Goal: Task Accomplishment & Management: Manage account settings

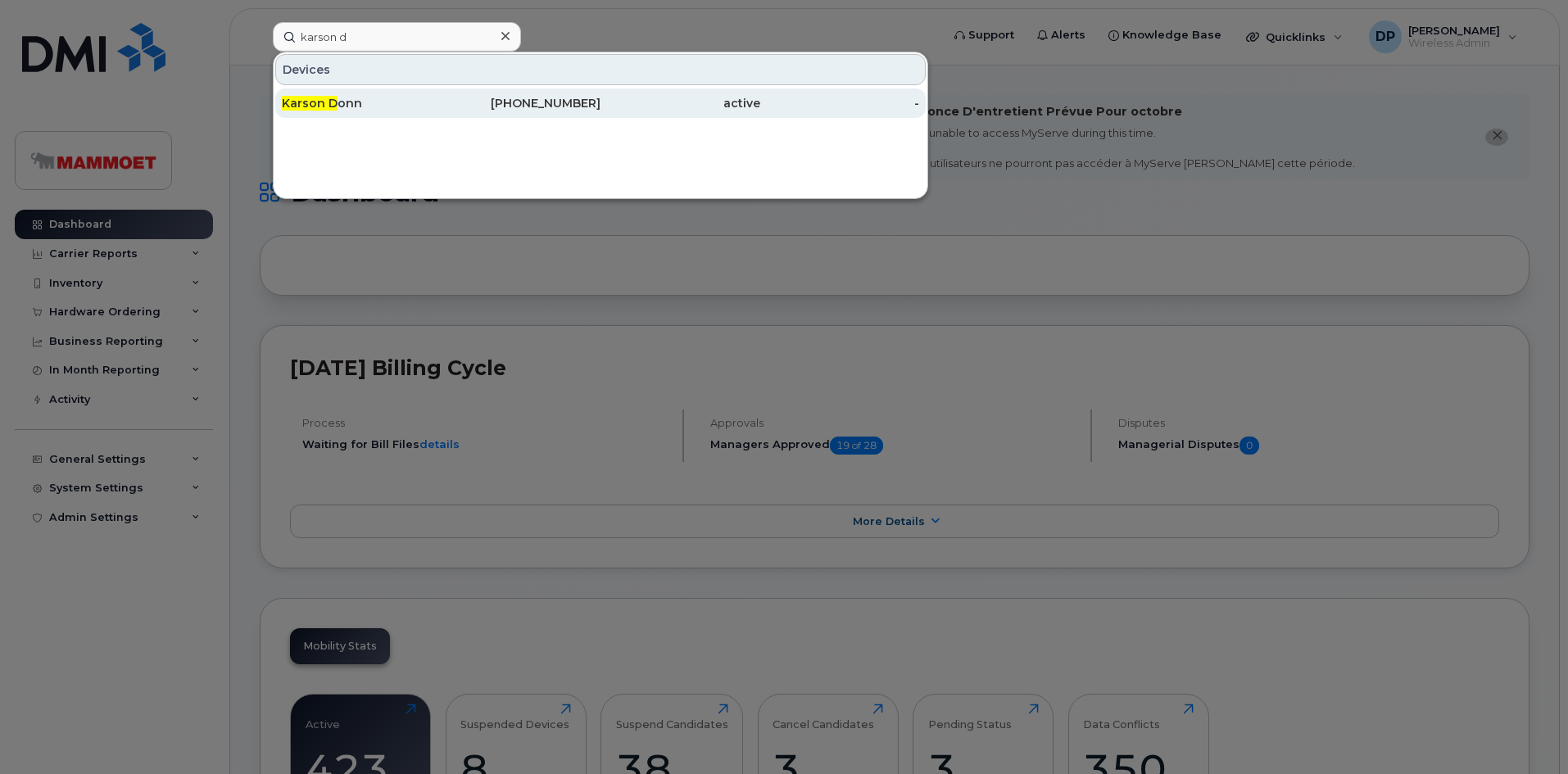
type input "karson d"
click at [332, 102] on span "Karson D" at bounding box center [310, 103] width 56 height 15
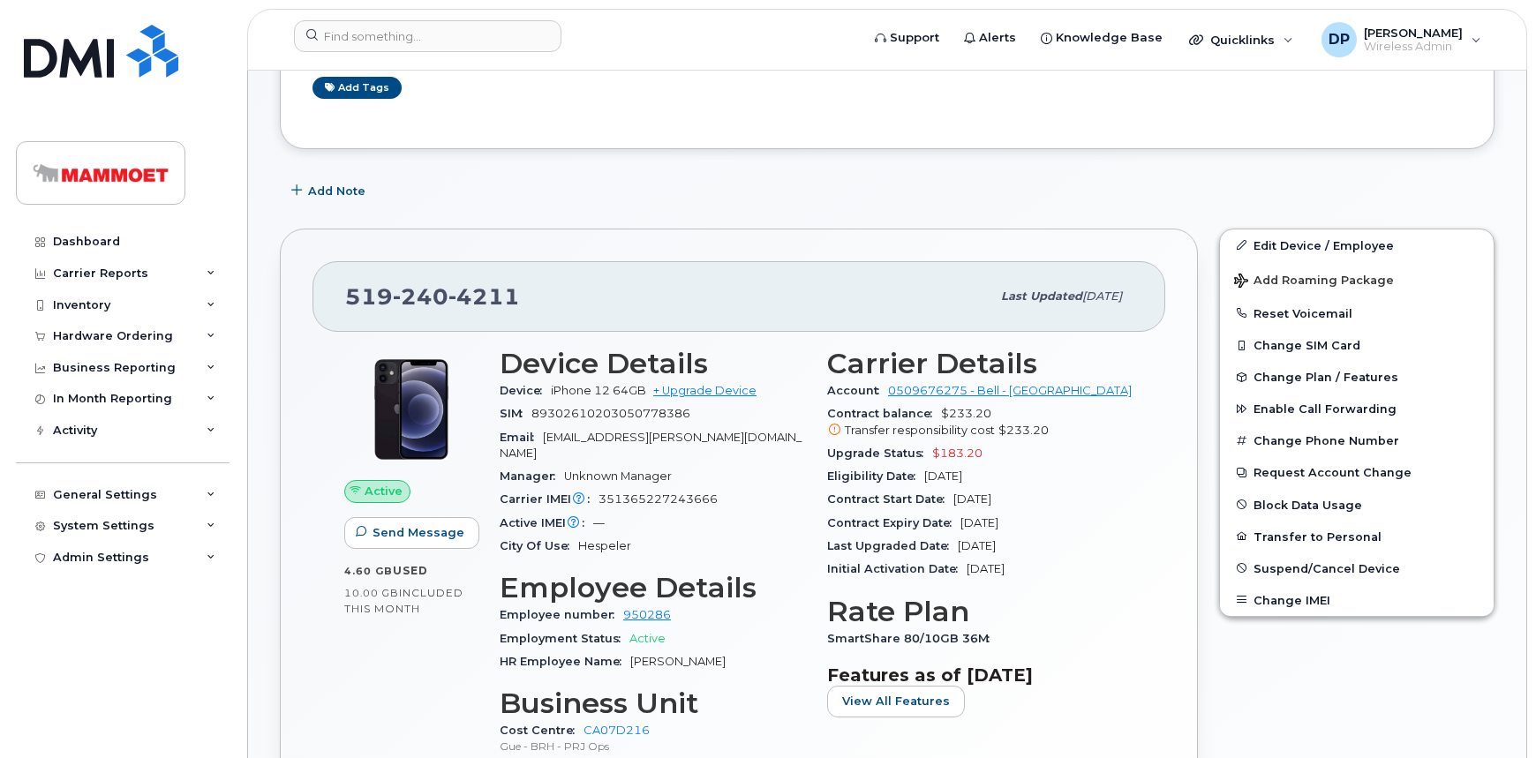
scroll to position [320, 0]
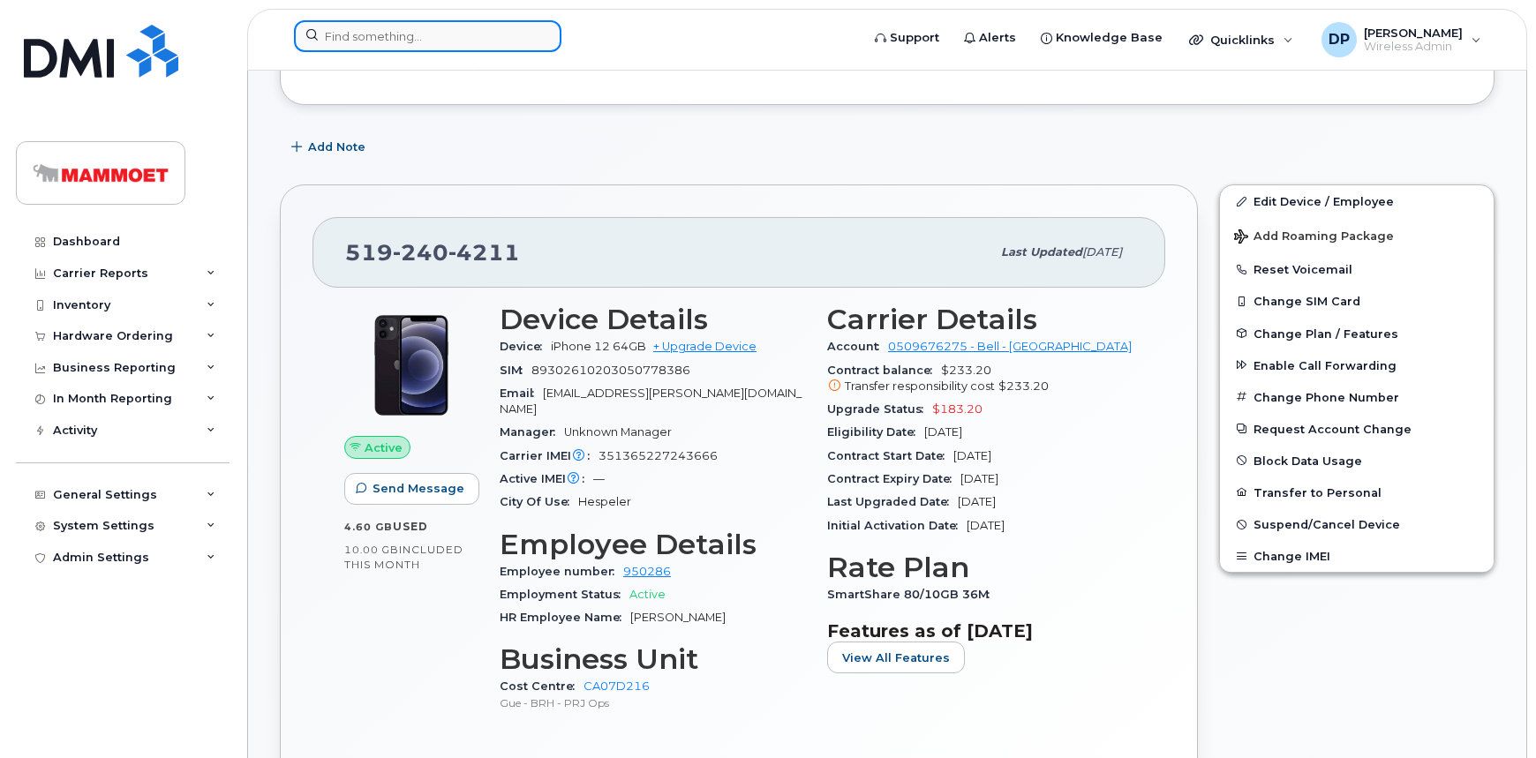
click at [414, 41] on input at bounding box center [427, 36] width 267 height 32
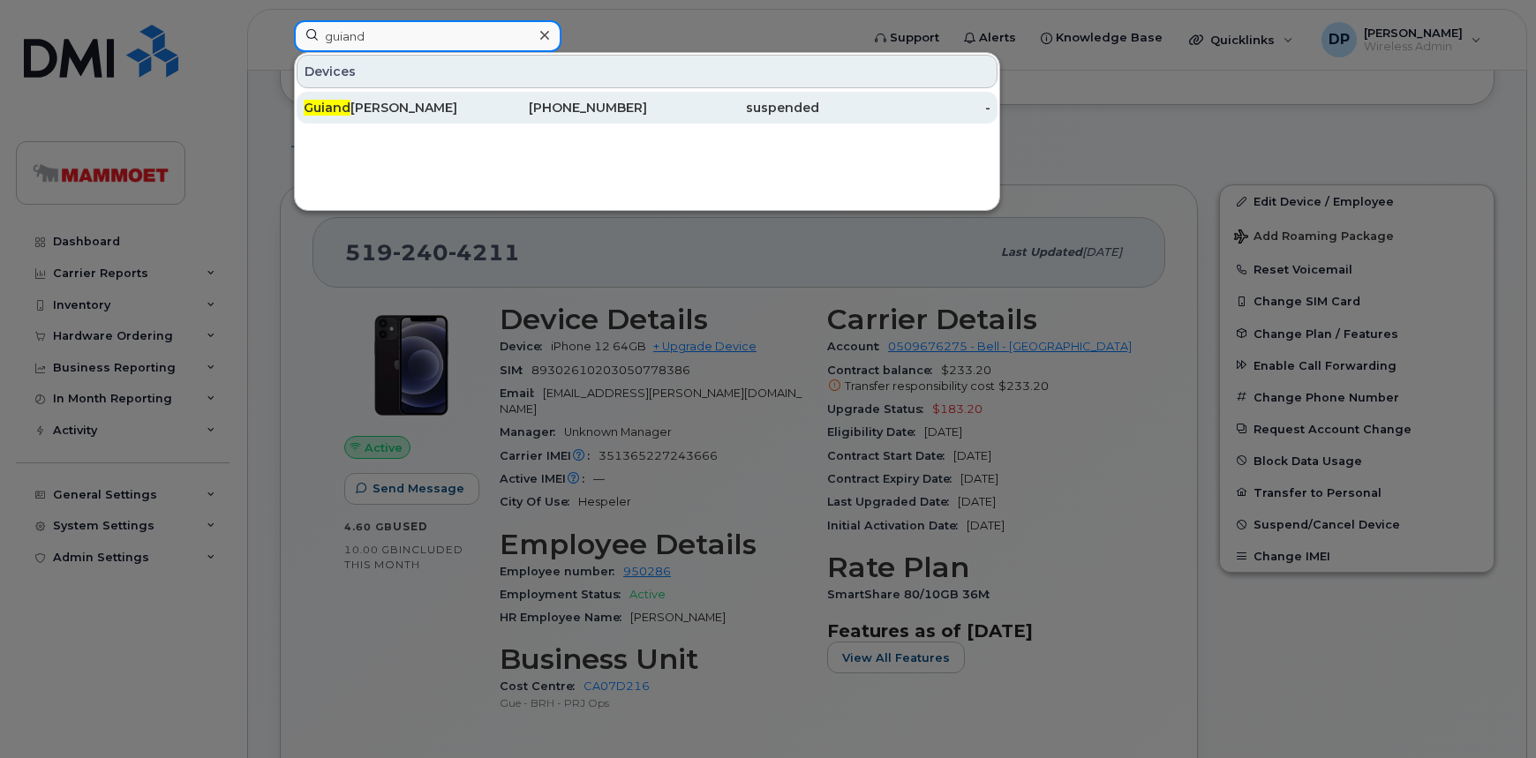
type input "guiand"
click at [422, 105] on div "Guiand eo Deenoo" at bounding box center [390, 108] width 172 height 18
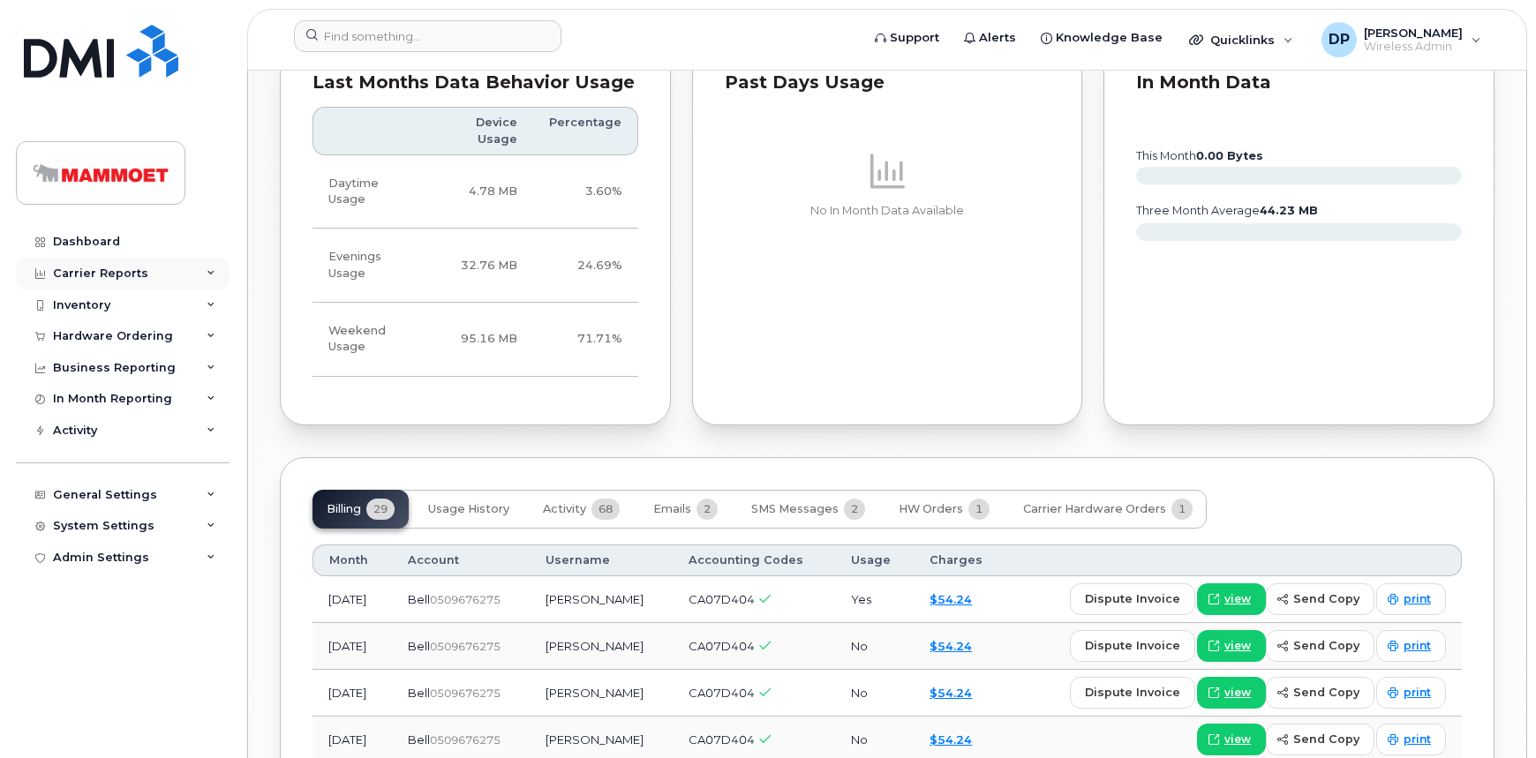
scroll to position [1123, 0]
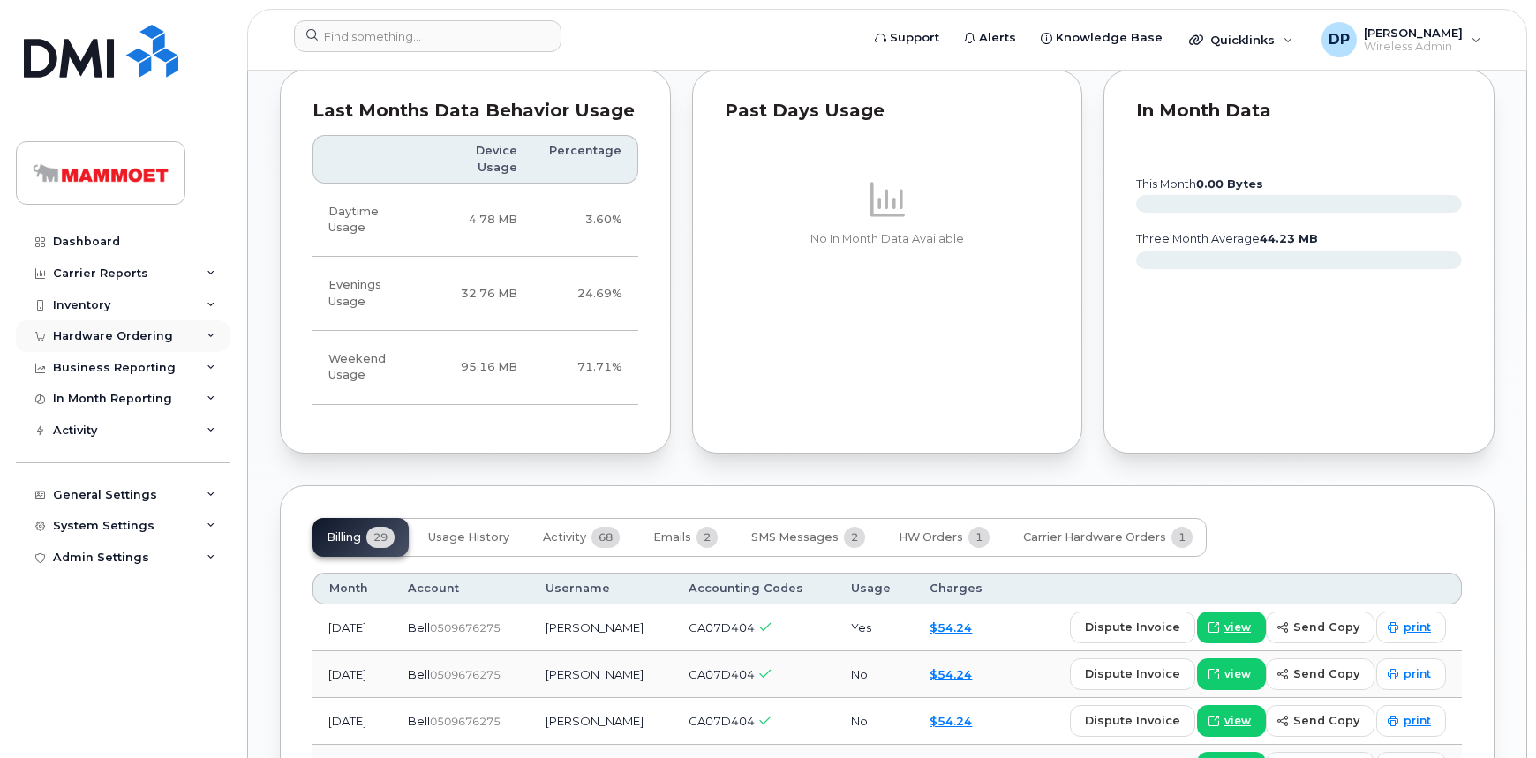
click at [112, 332] on div "Hardware Ordering" at bounding box center [113, 336] width 120 height 14
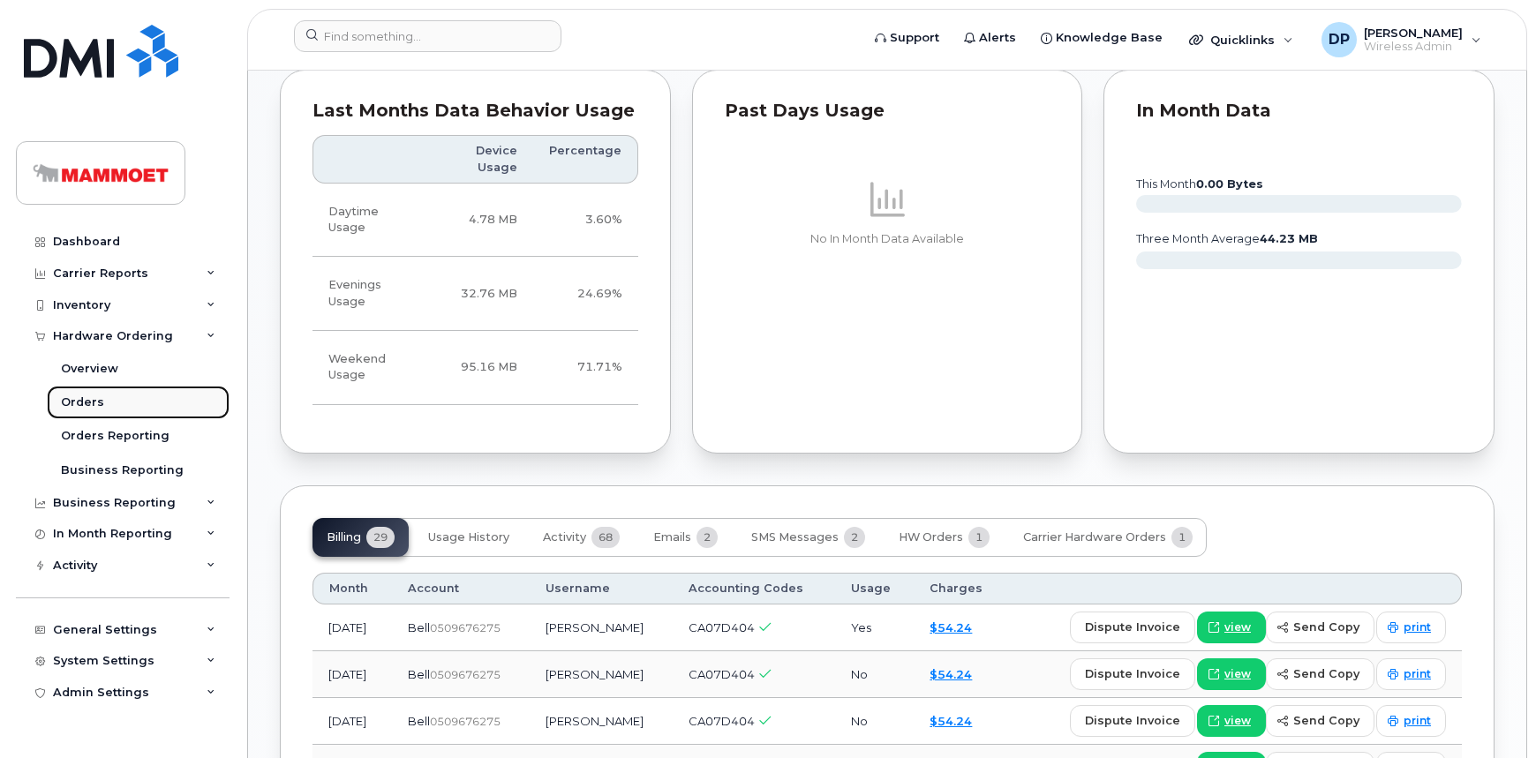
click at [91, 400] on div "Orders" at bounding box center [82, 403] width 43 height 16
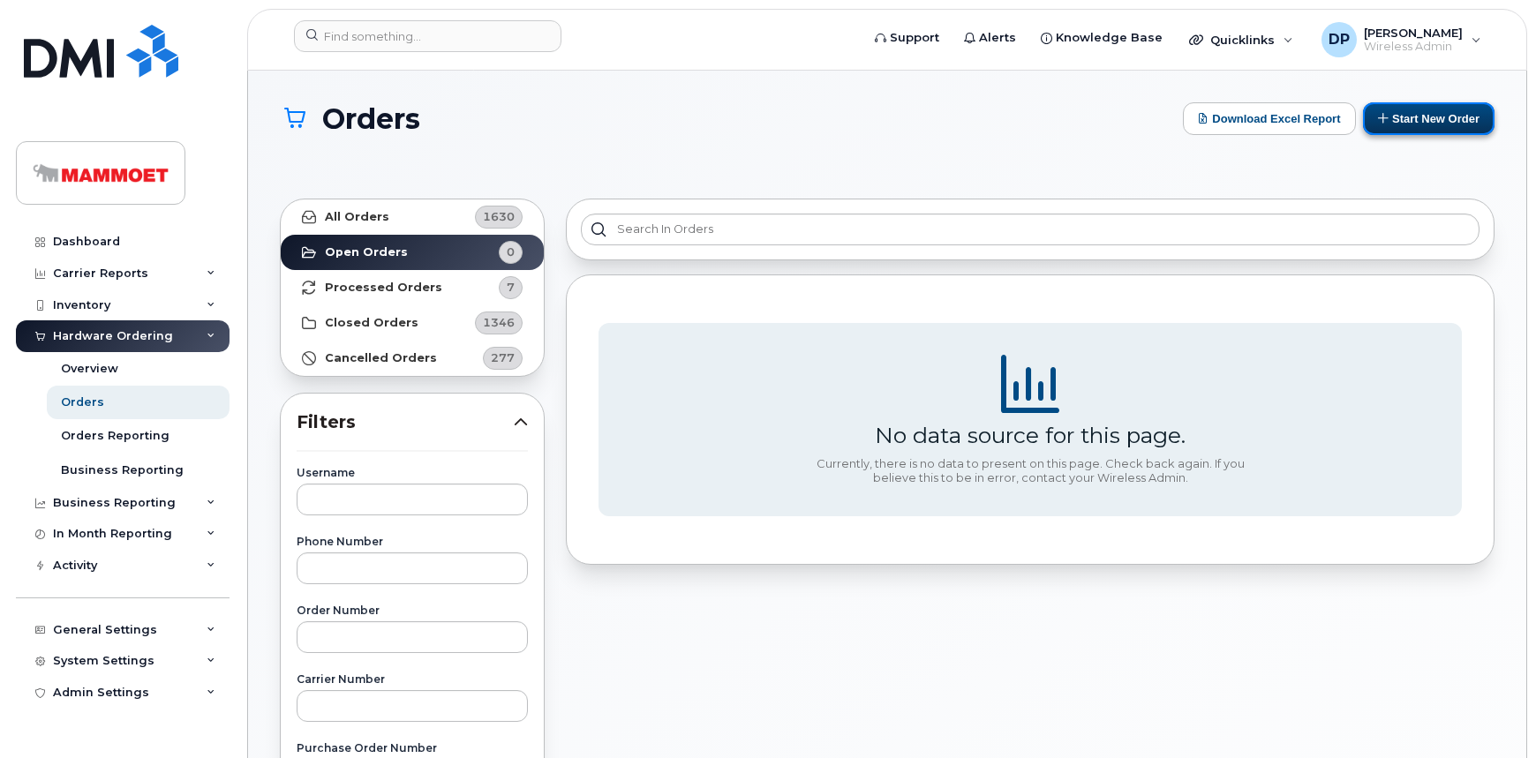
click at [1412, 120] on button "Start New Order" at bounding box center [1429, 118] width 132 height 33
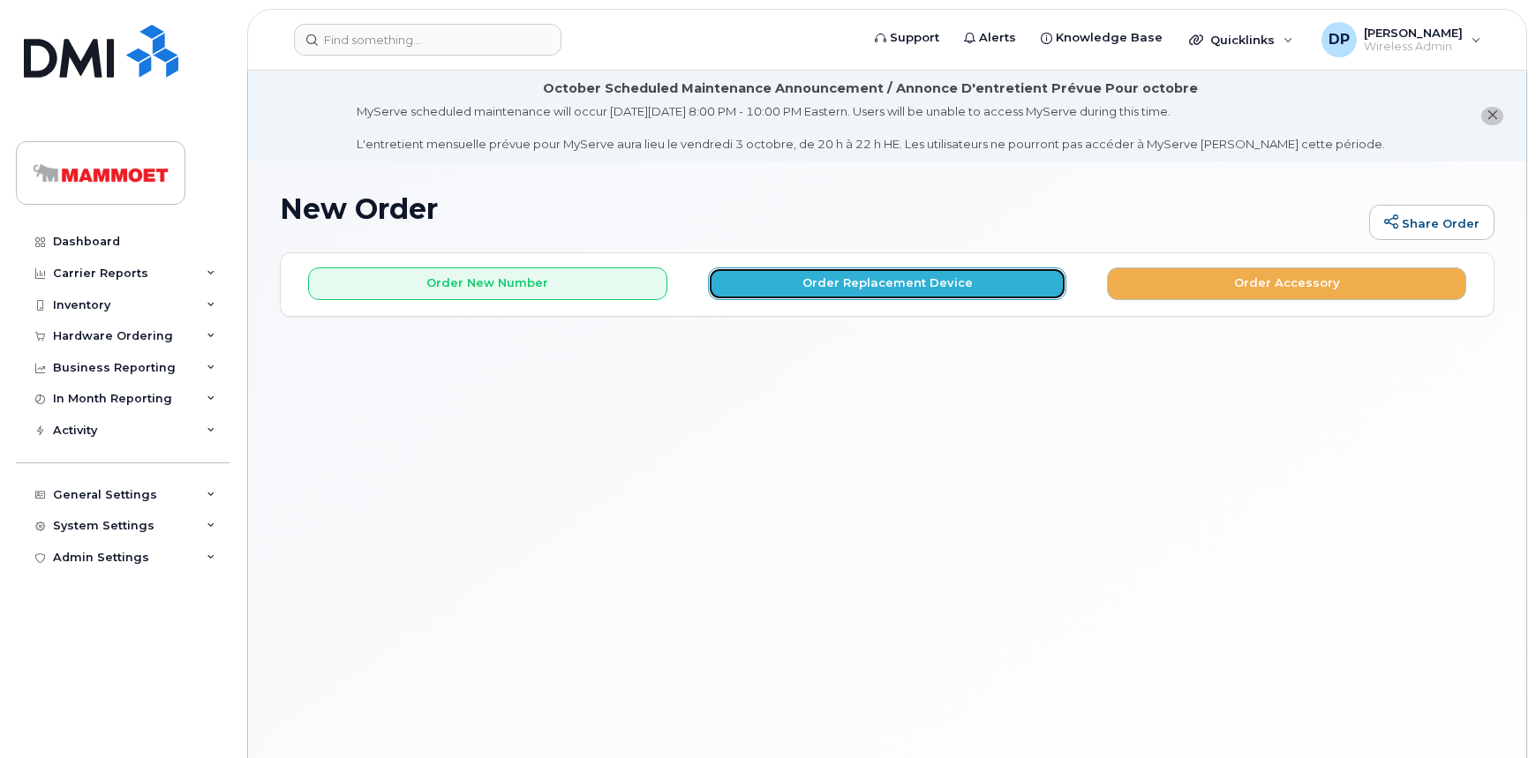
click at [882, 282] on button "Order Replacement Device" at bounding box center [887, 283] width 359 height 33
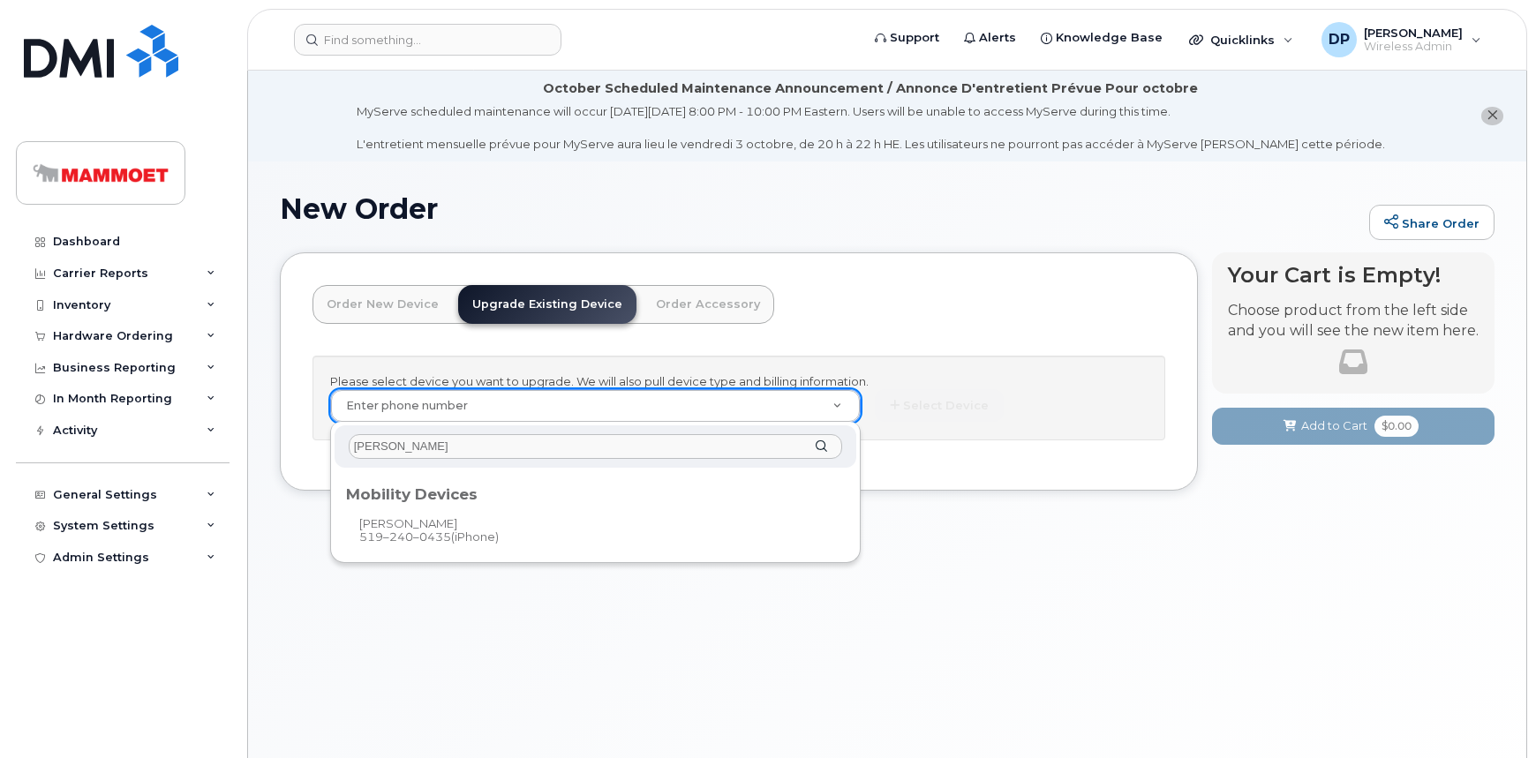
type input "jeremy asher"
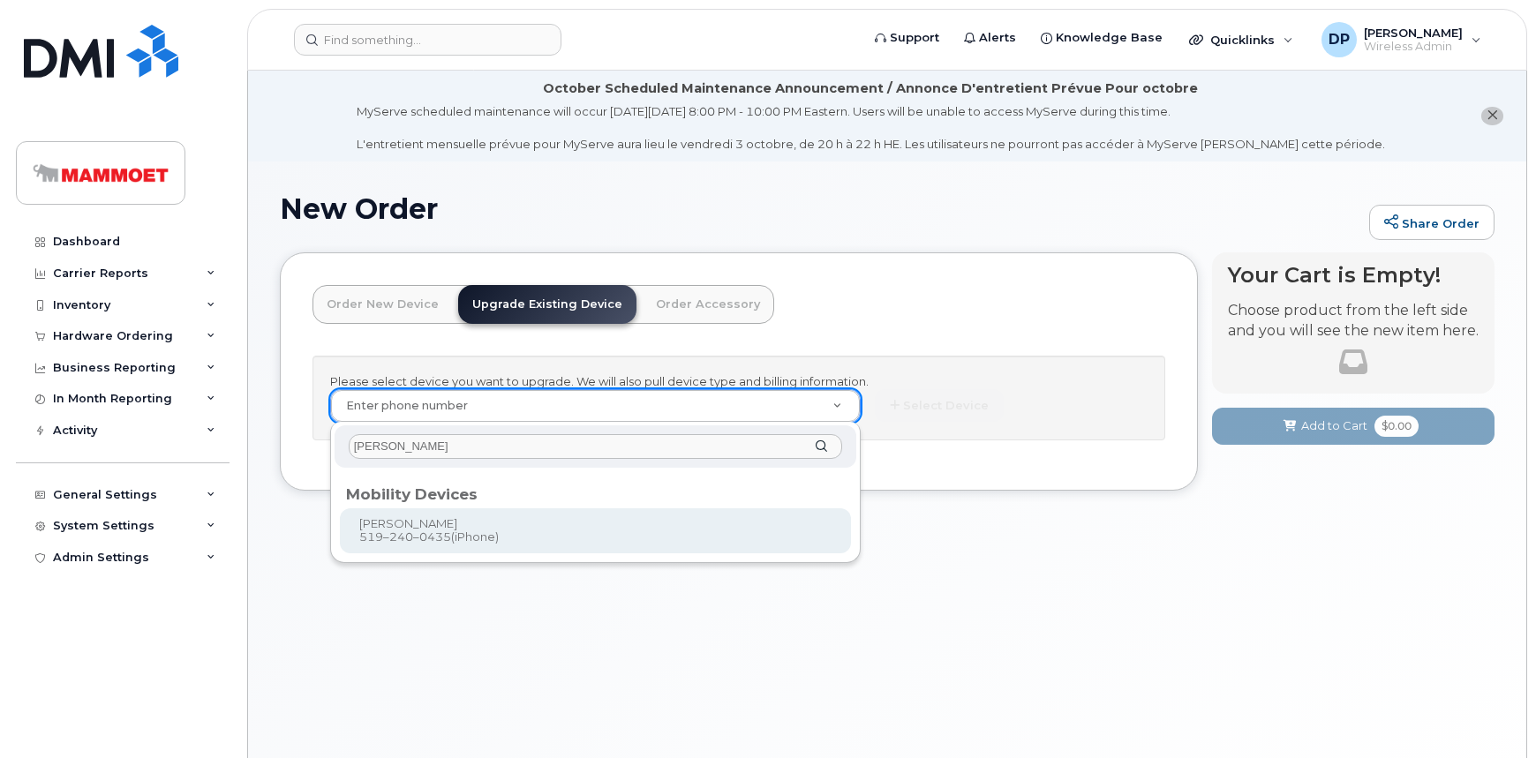
type input "235970"
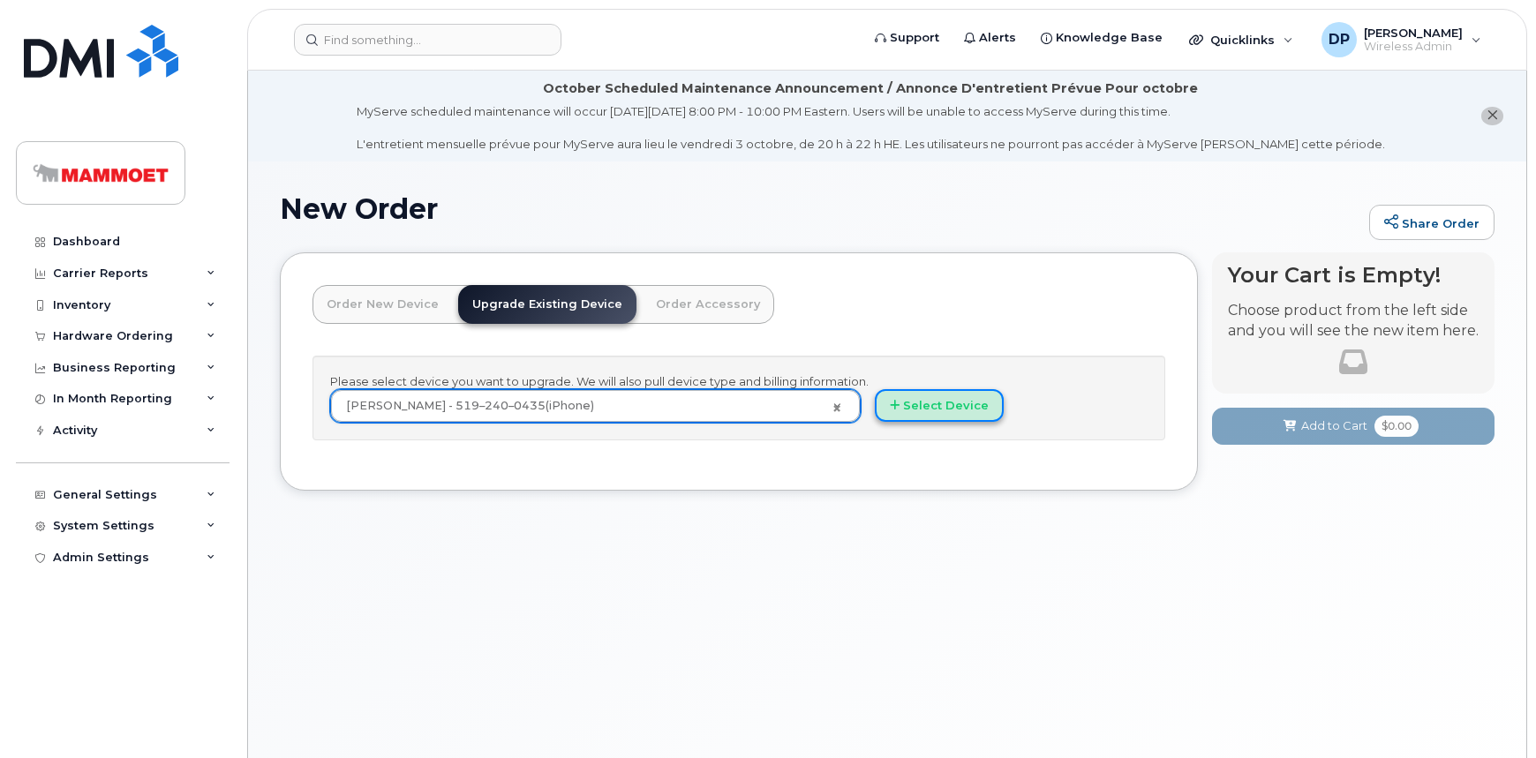
click at [930, 410] on button "Select Device" at bounding box center [939, 405] width 129 height 33
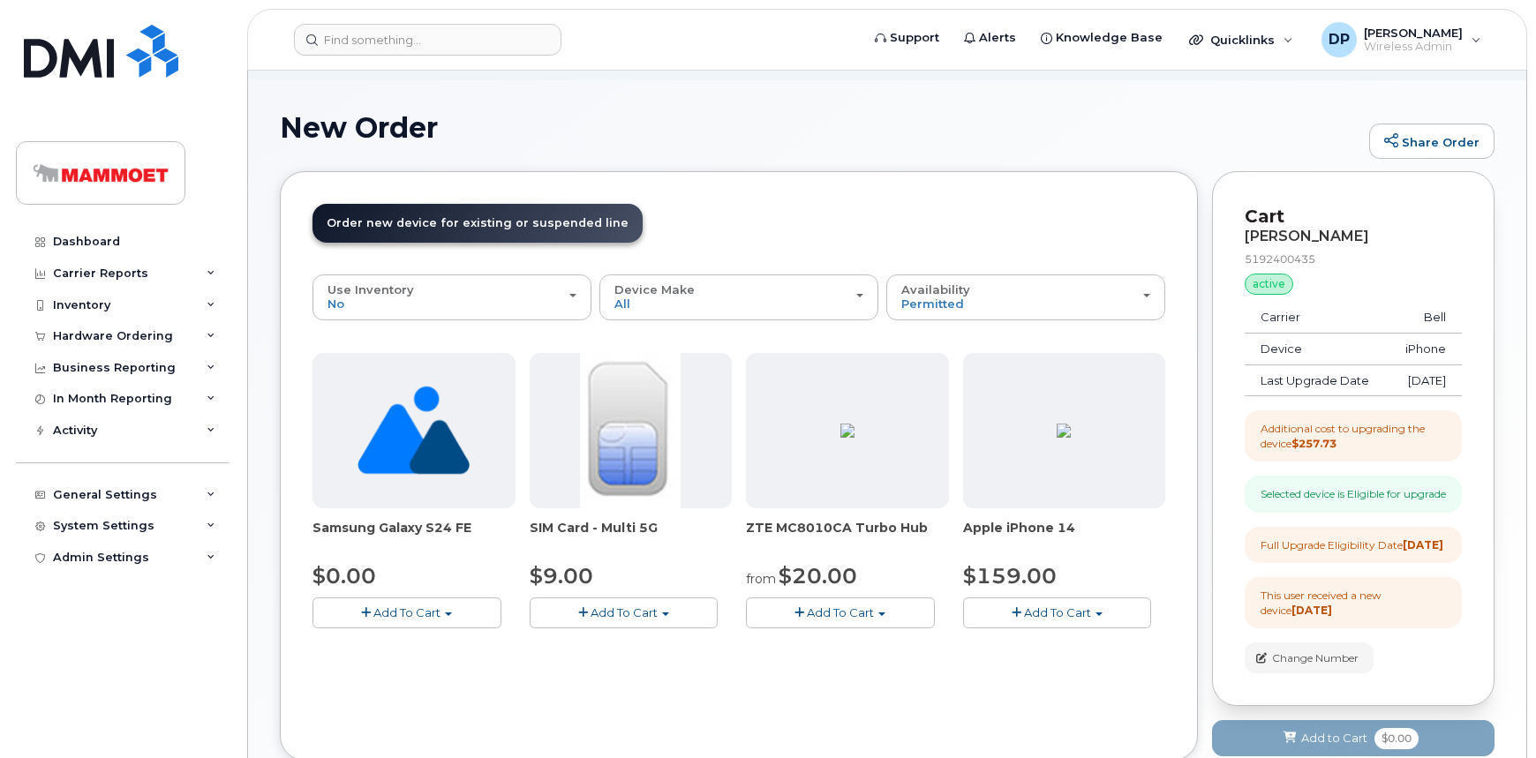
scroll to position [160, 0]
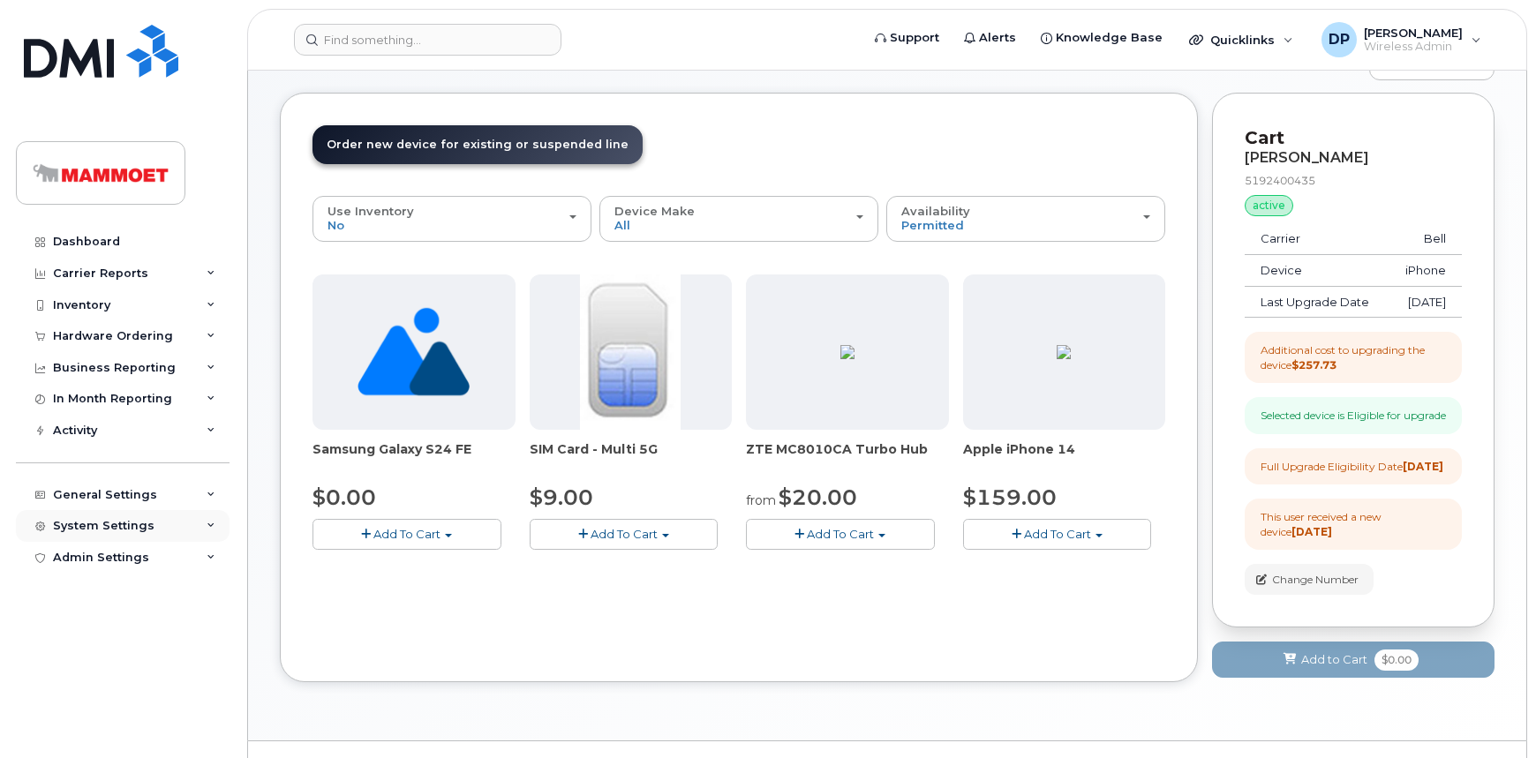
click at [124, 519] on div "System Settings" at bounding box center [104, 526] width 102 height 14
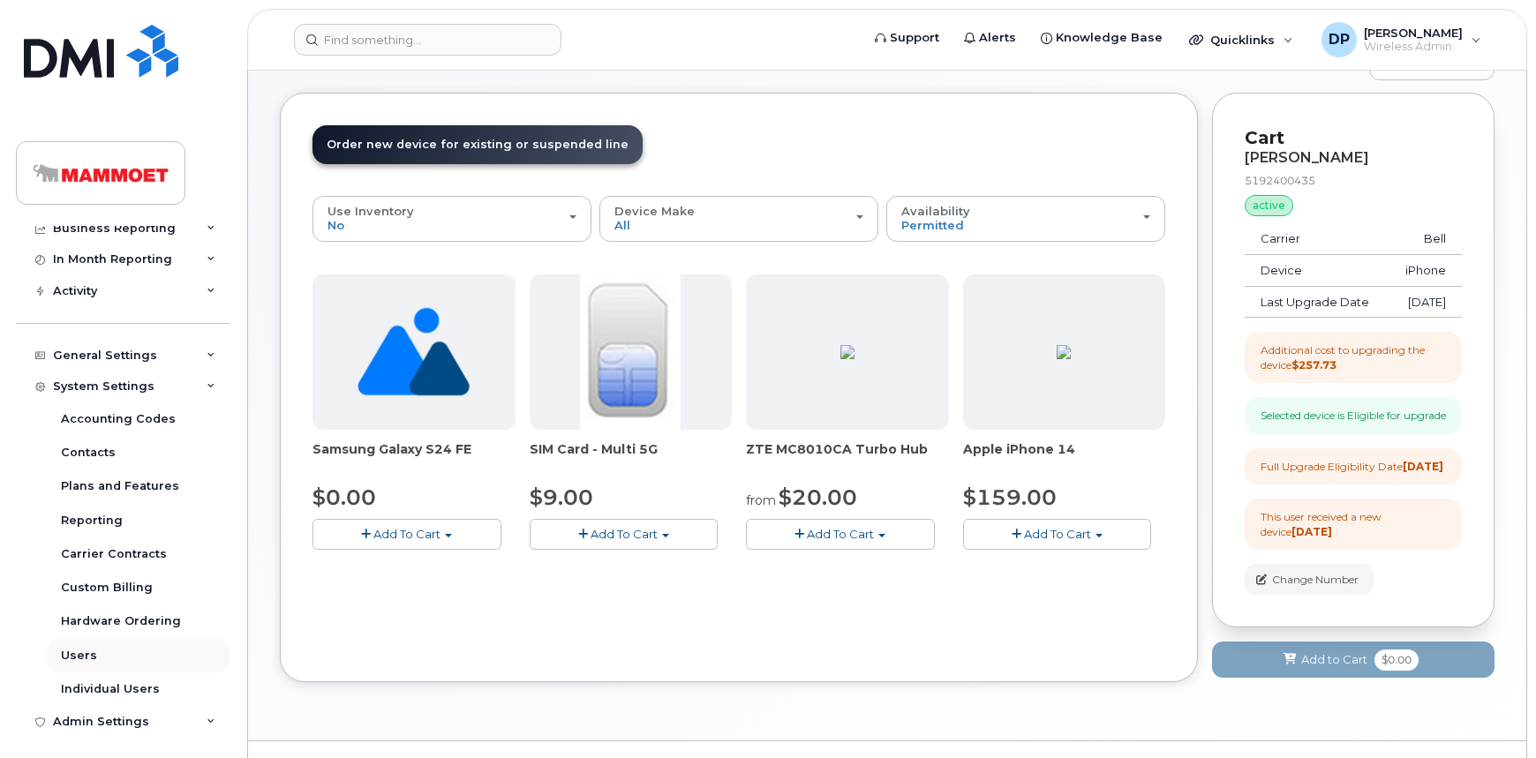
scroll to position [145, 0]
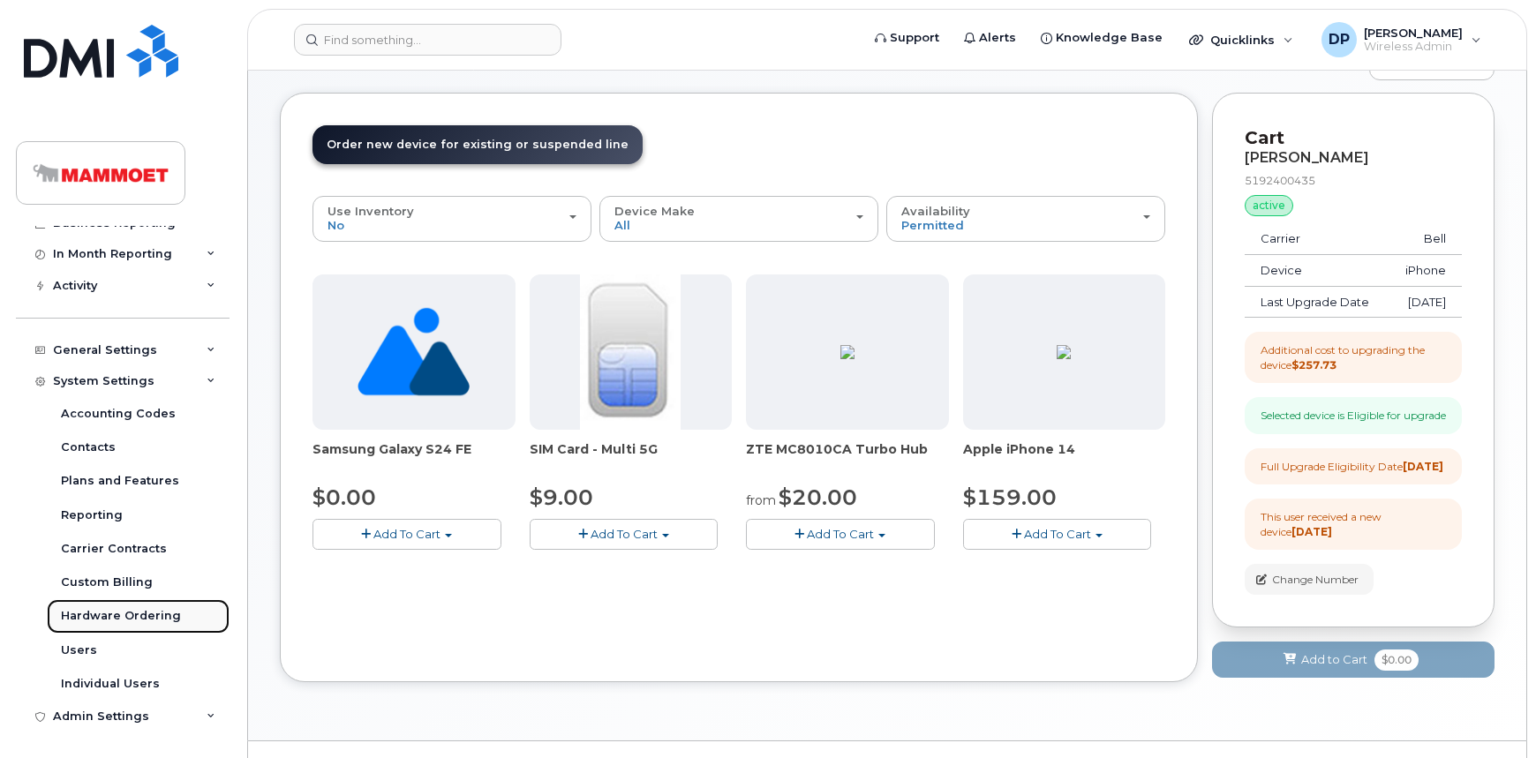
click at [127, 615] on div "Hardware Ordering" at bounding box center [121, 616] width 120 height 16
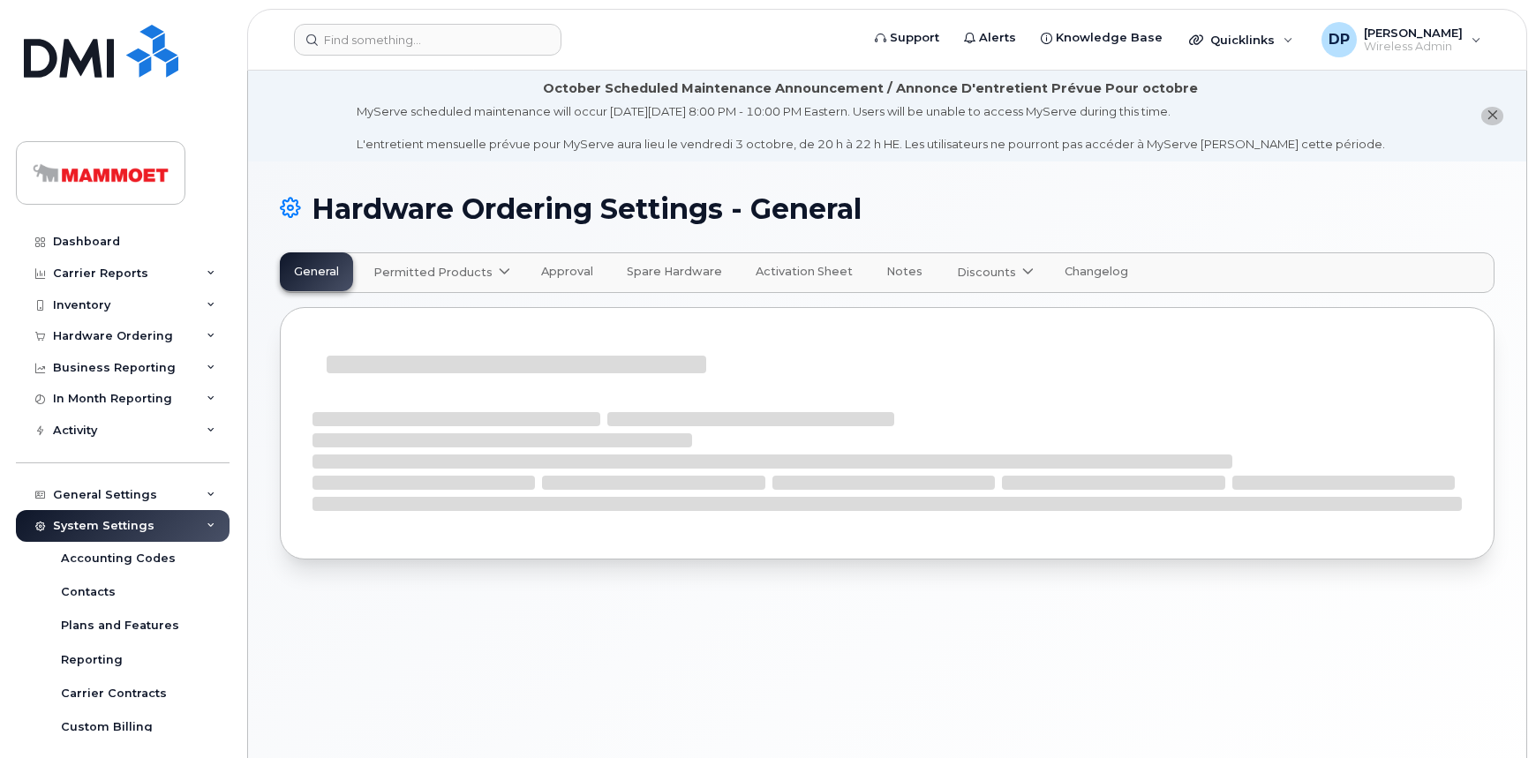
select select "admins"
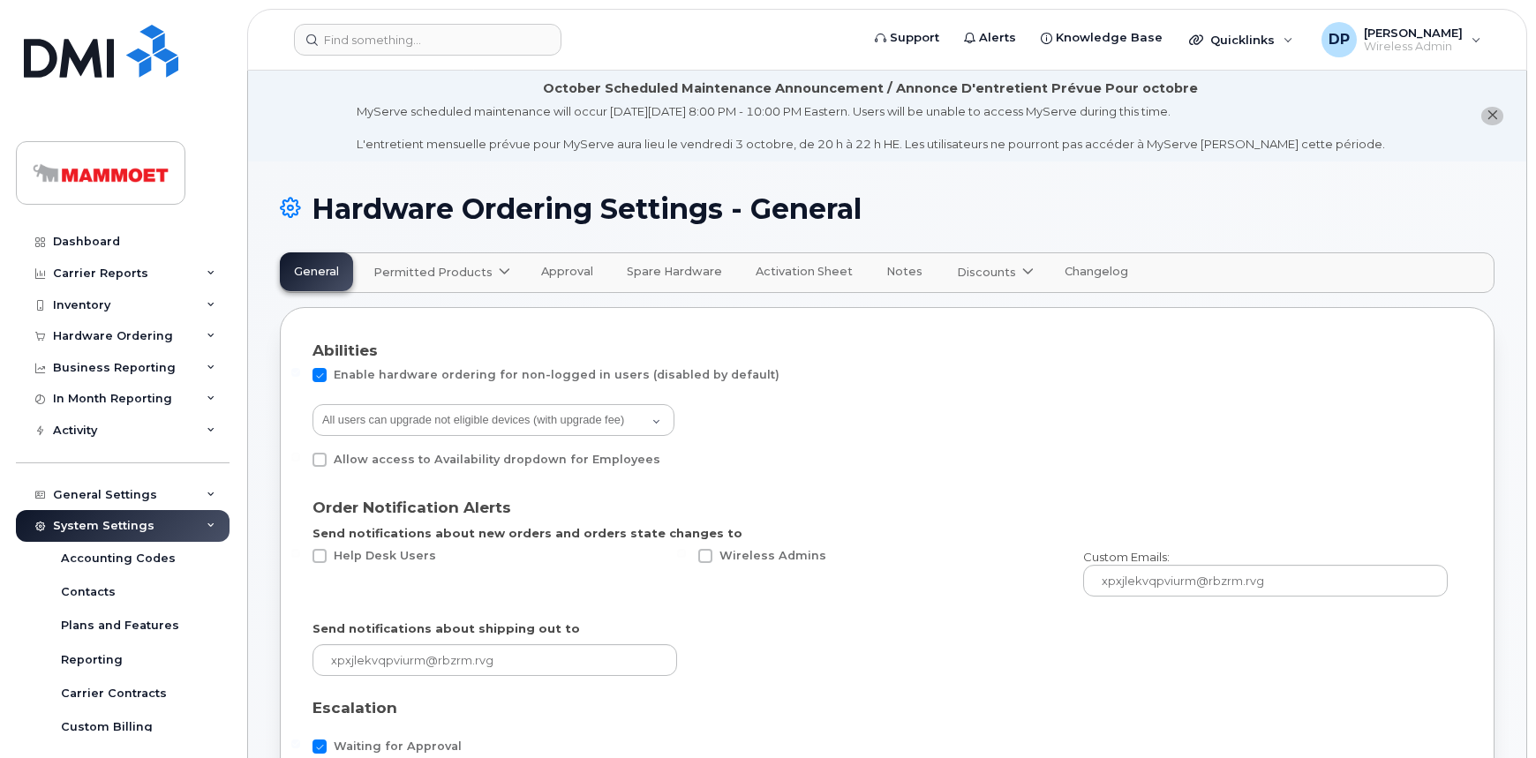
click at [468, 284] on link "Permitted Products" at bounding box center [440, 272] width 162 height 39
click at [388, 318] on span "Bell" at bounding box center [389, 315] width 23 height 19
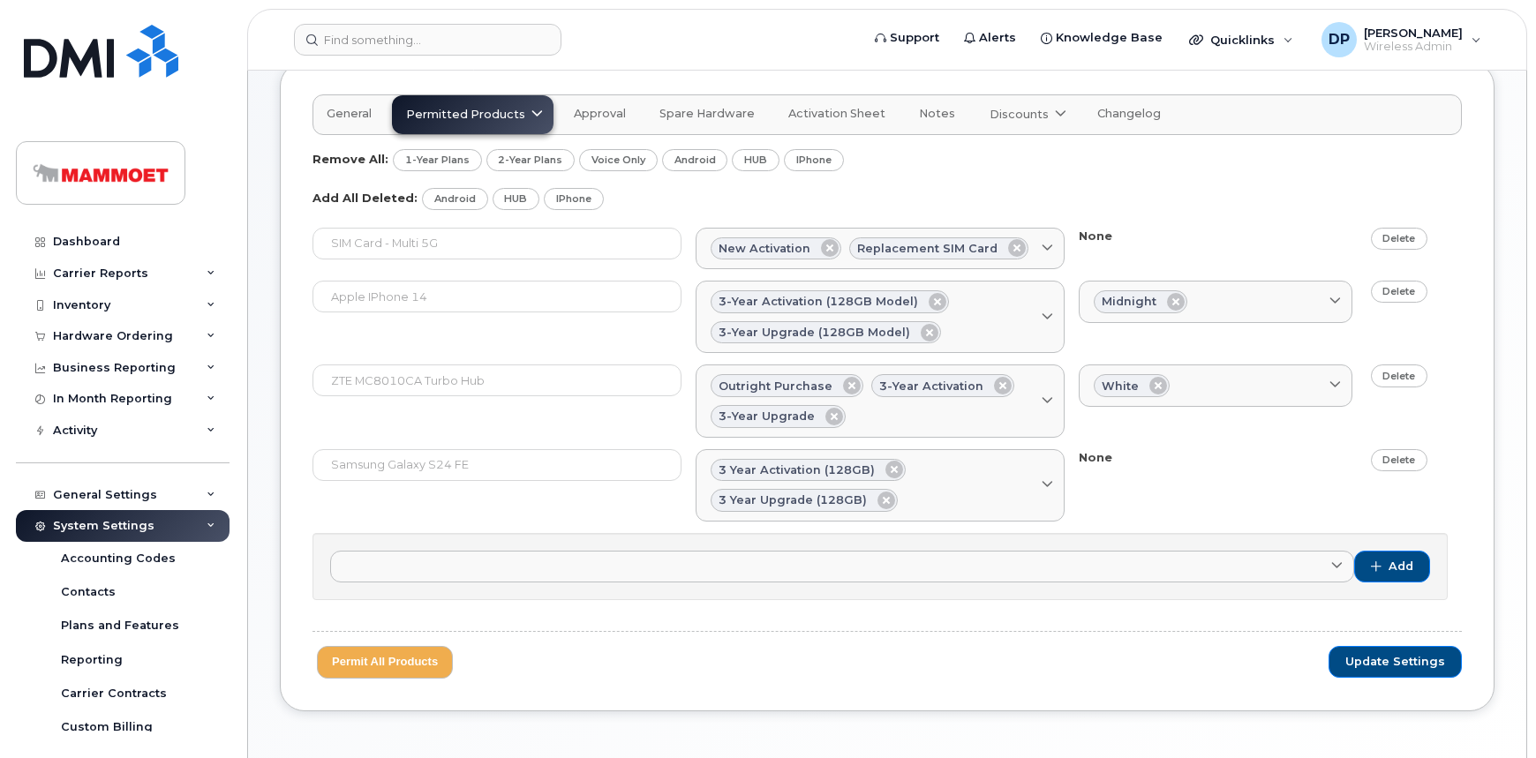
scroll to position [240, 0]
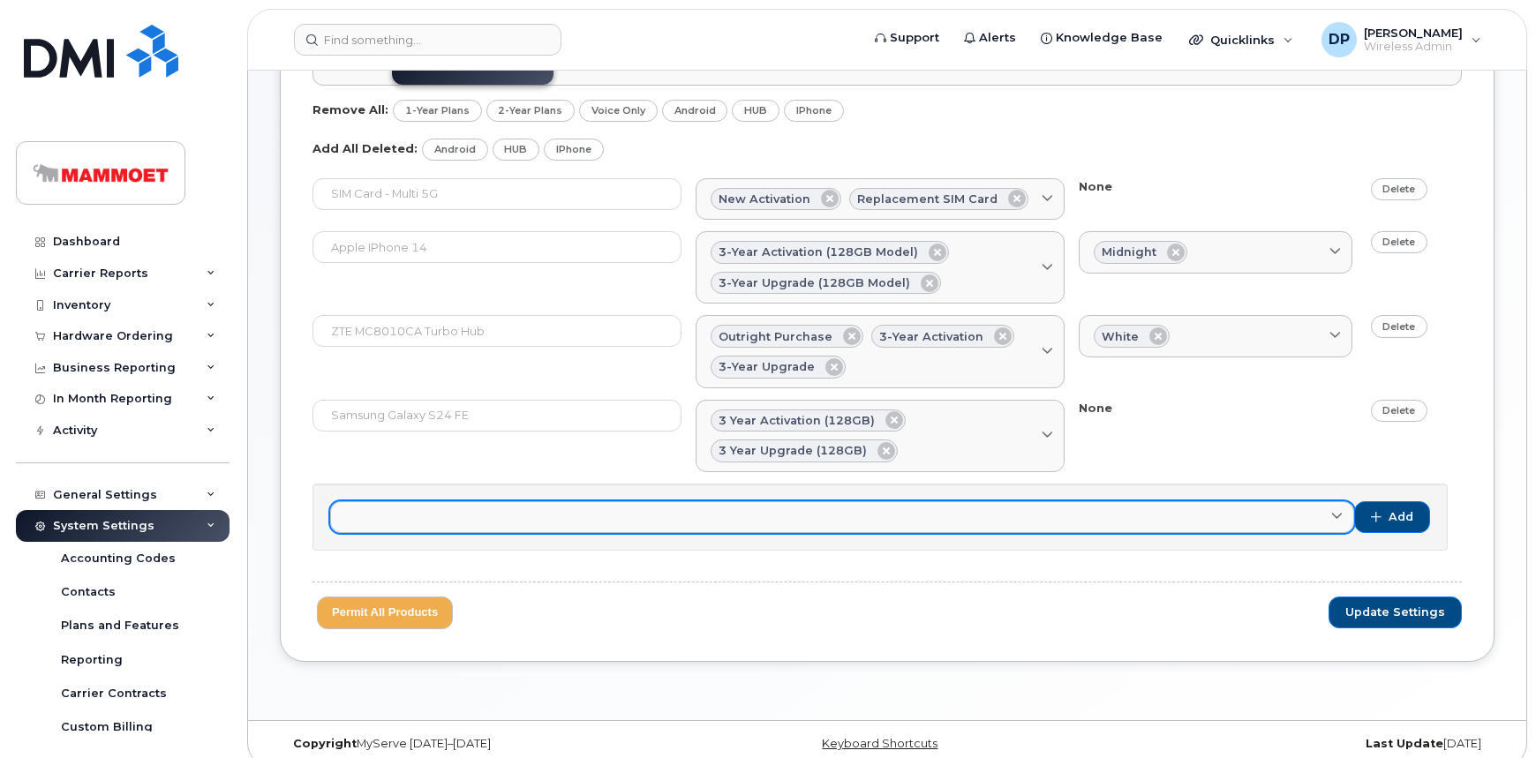
click at [548, 521] on link at bounding box center [842, 517] width 1024 height 32
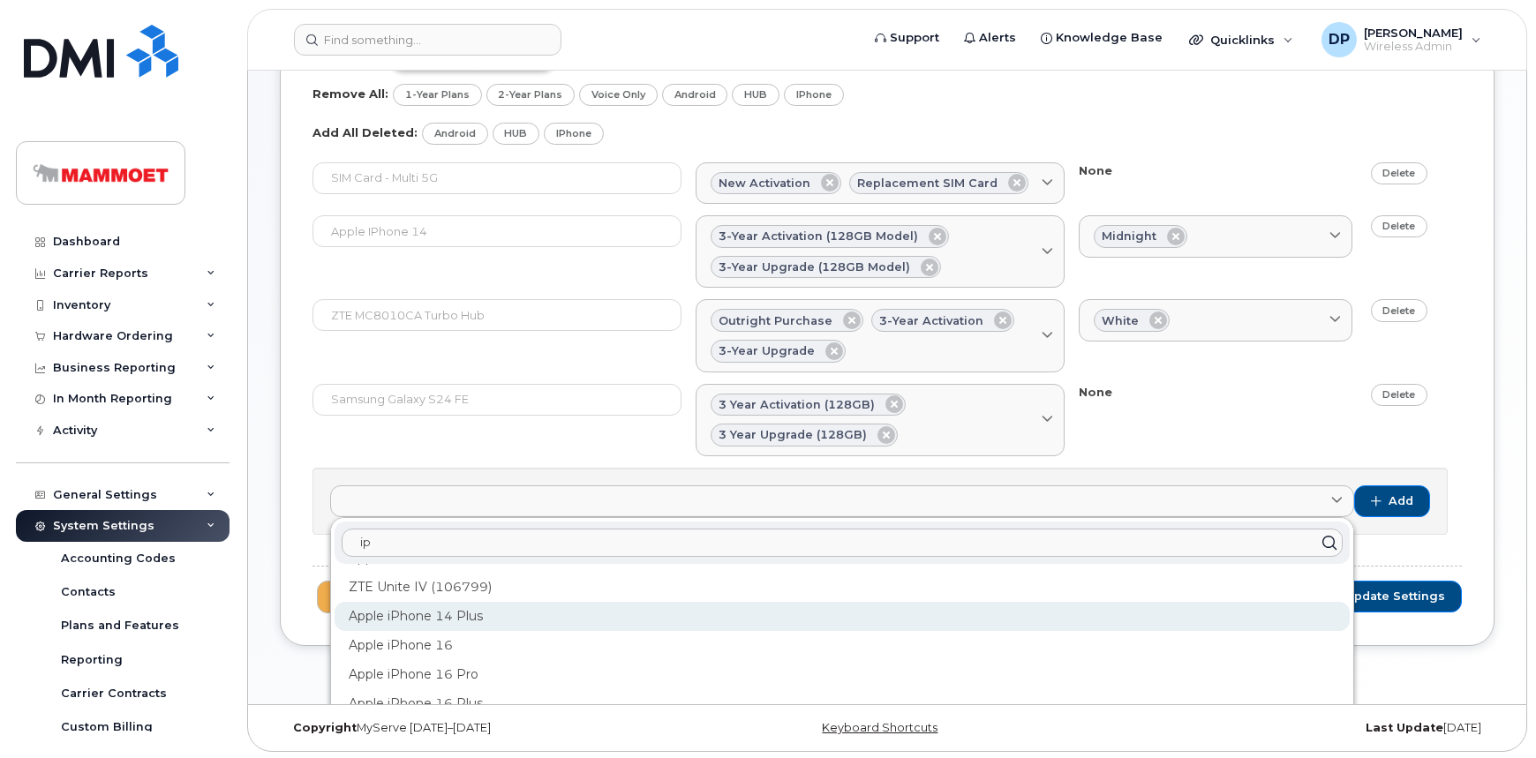
scroll to position [0, 0]
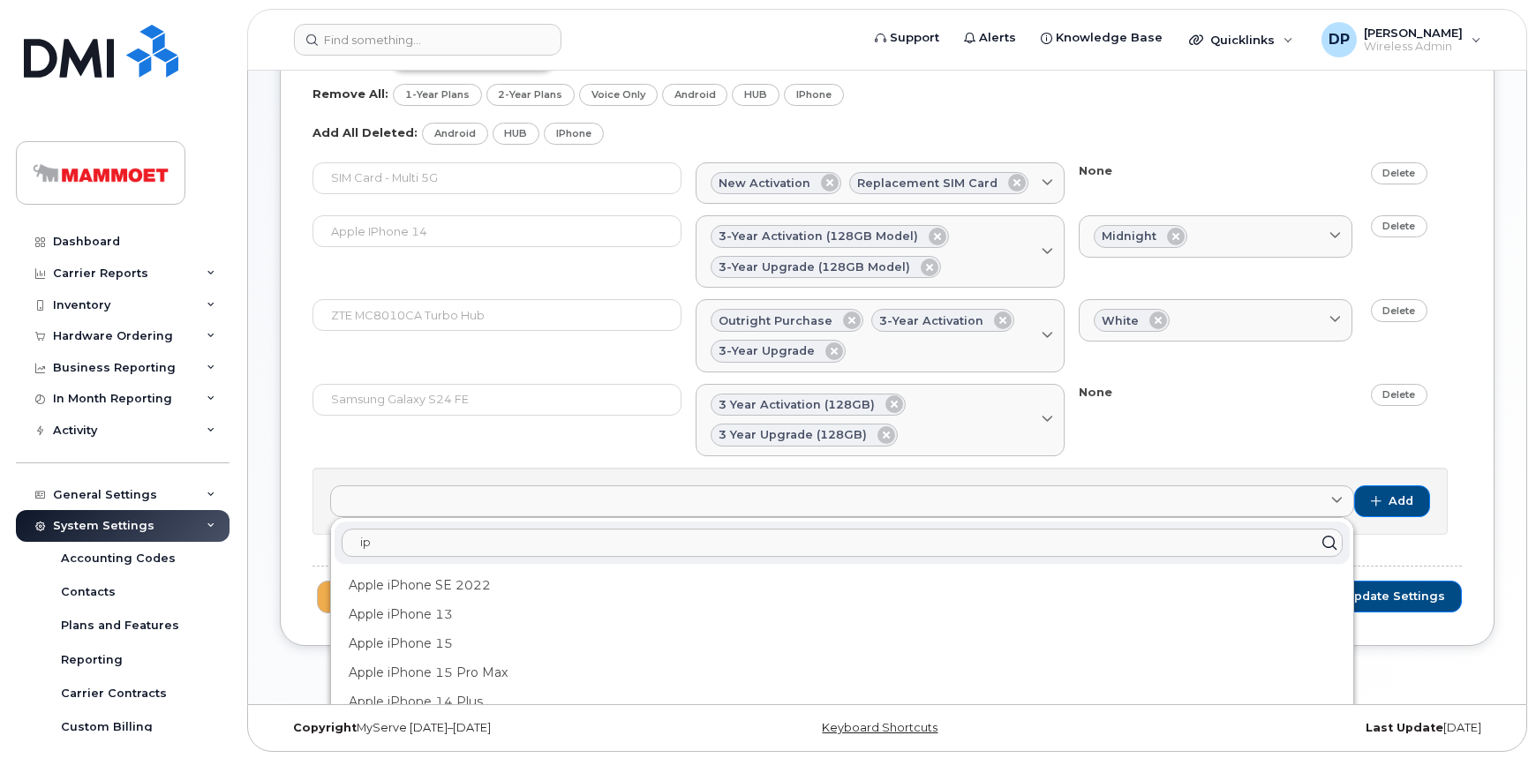
type input "i"
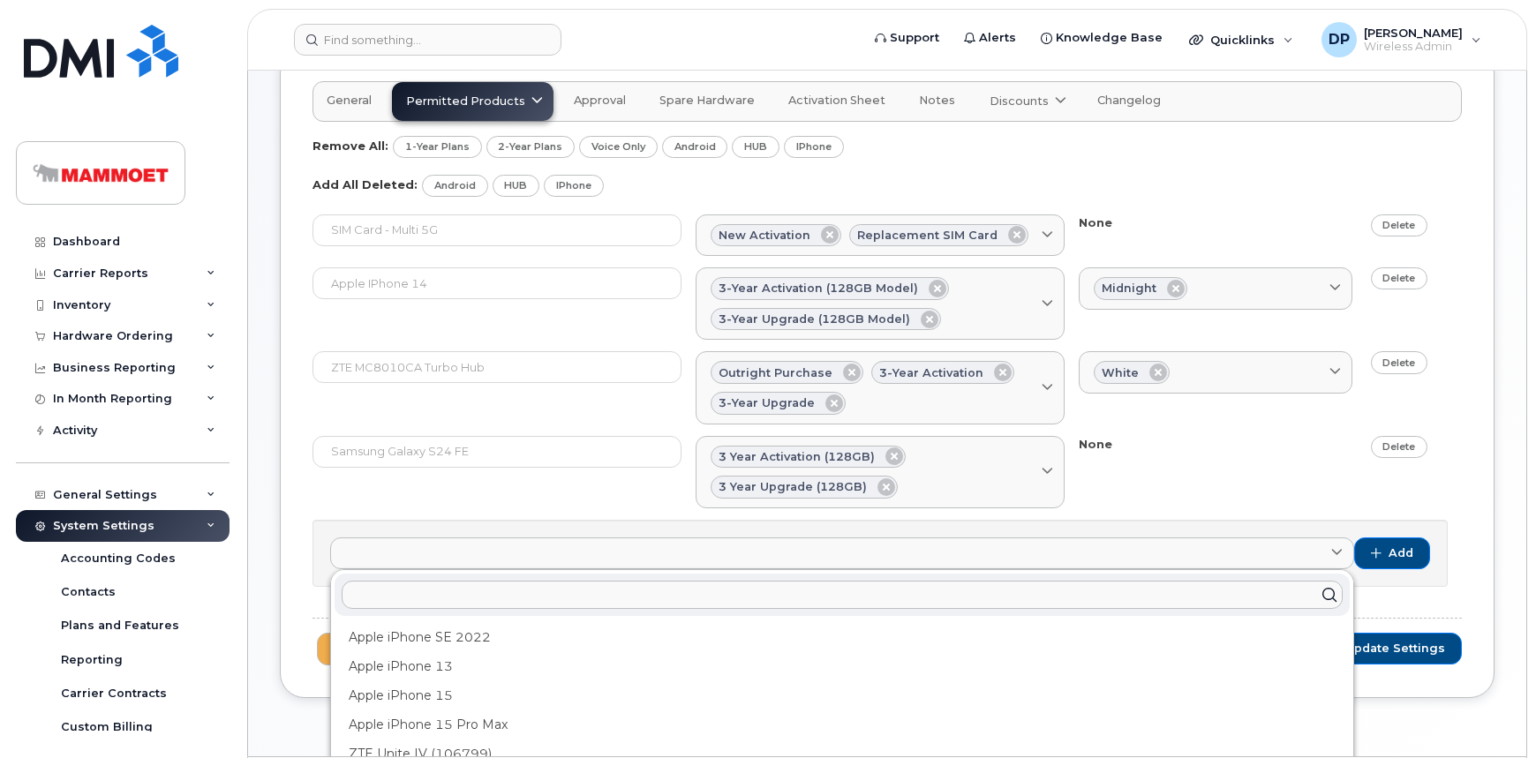
scroll to position [176, 0]
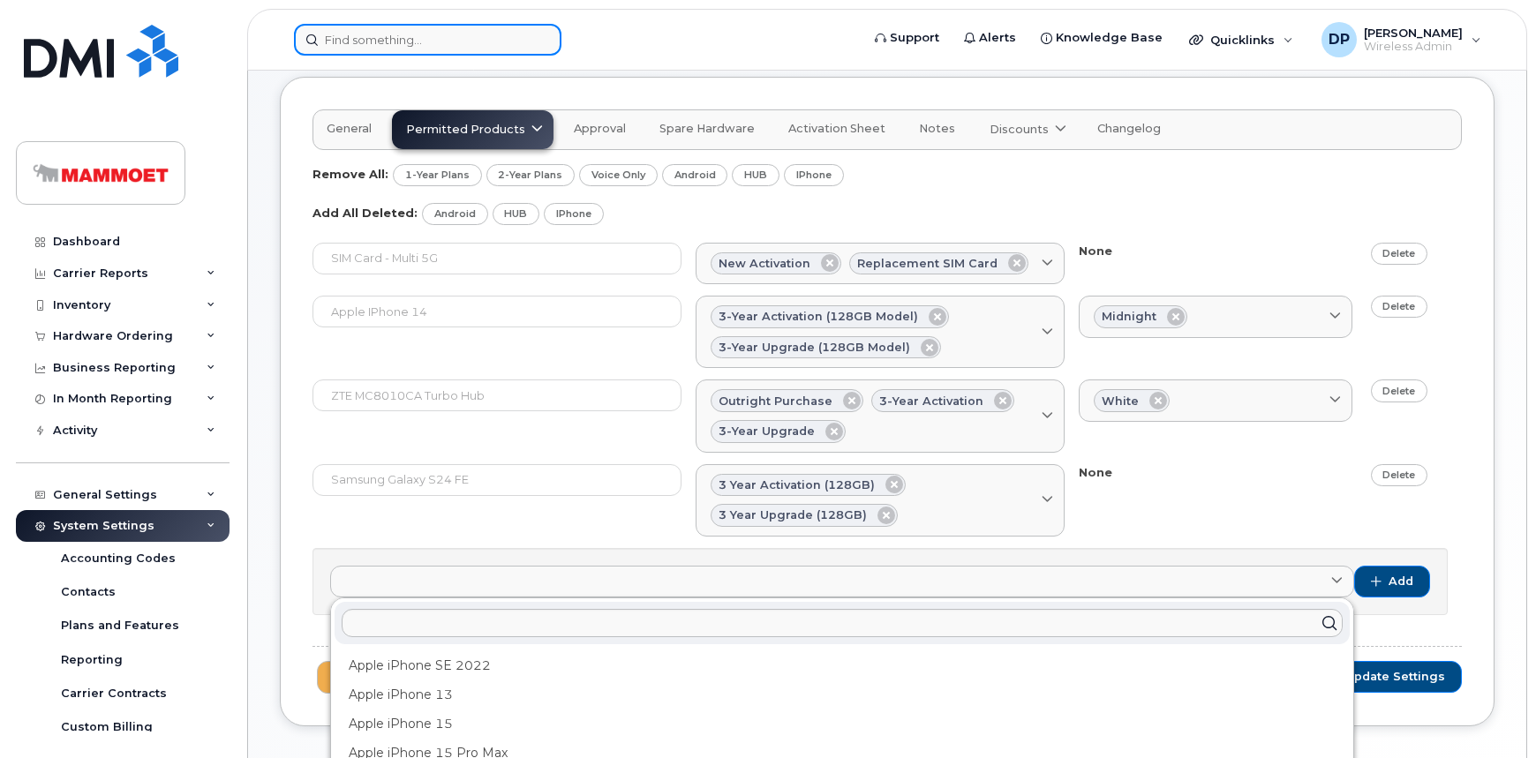
click at [436, 49] on input at bounding box center [427, 40] width 267 height 32
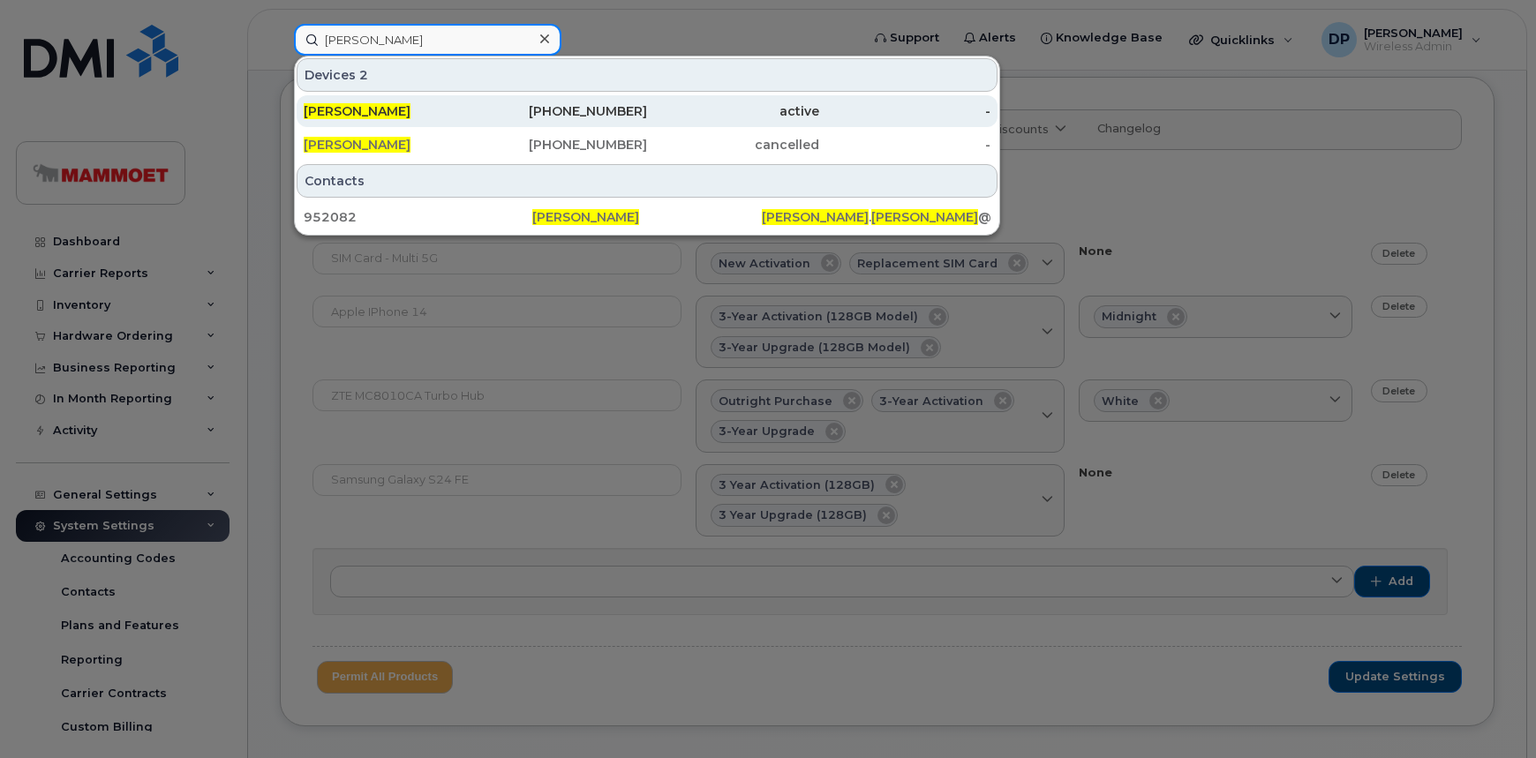
type input "jeremy asher"
click at [376, 105] on span "[PERSON_NAME]" at bounding box center [357, 111] width 107 height 16
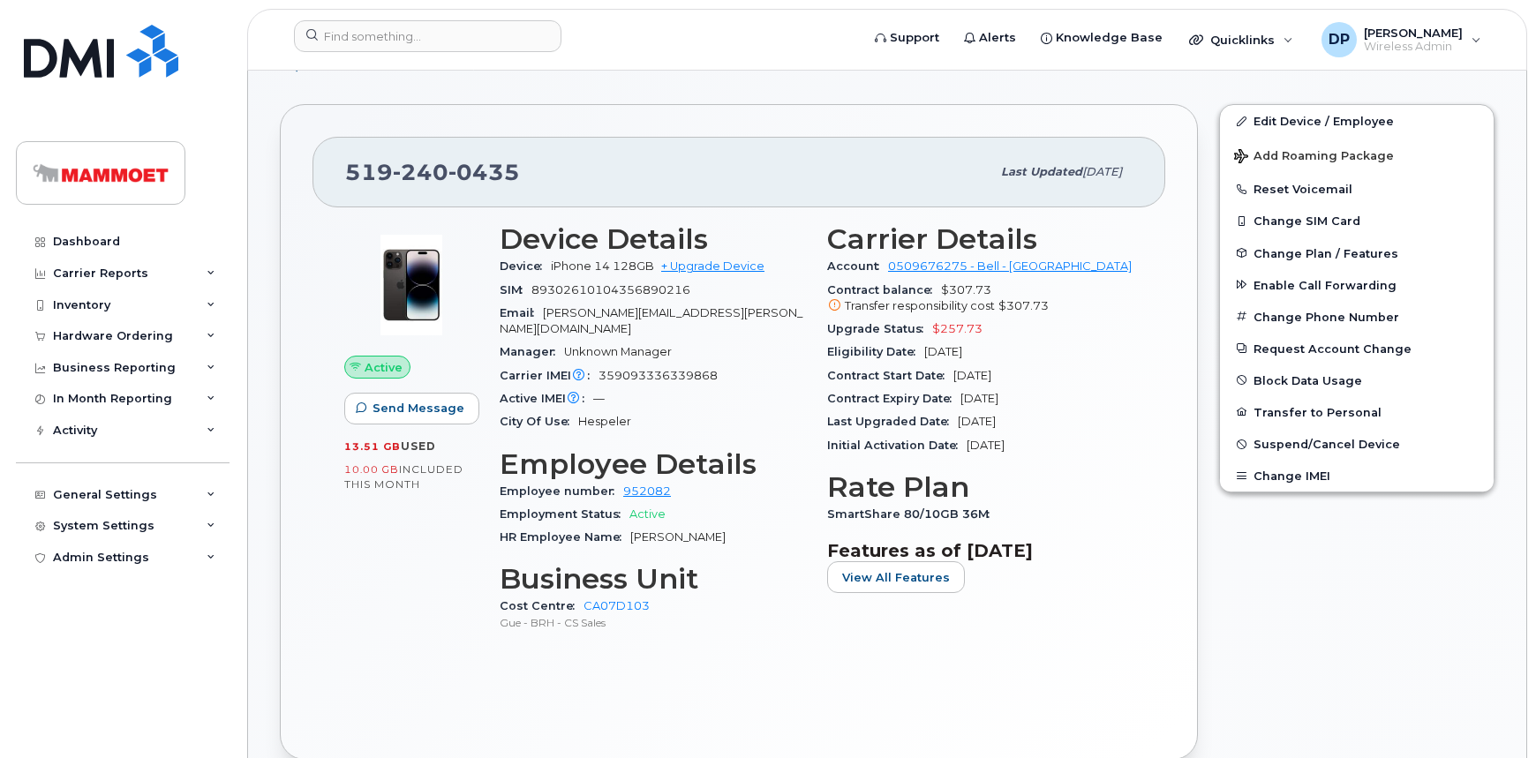
scroll to position [320, 0]
